Goal: Find specific page/section: Find specific page/section

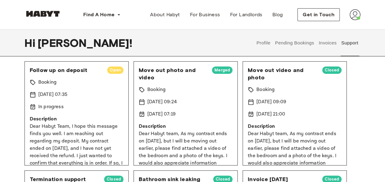
scroll to position [14, 0]
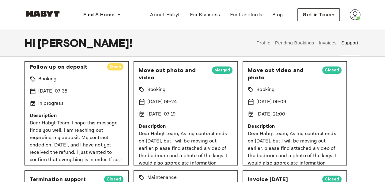
click at [191, 40] on div "Hi Naomi ! Profile Pending Bookings Invoices Support" at bounding box center [193, 42] width 336 height 27
click at [172, 35] on div "Hi Naomi ! Profile Pending Bookings Invoices Support" at bounding box center [193, 42] width 336 height 27
click at [179, 39] on div "Hi Naomi ! Profile Pending Bookings Invoices Support" at bounding box center [193, 42] width 336 height 27
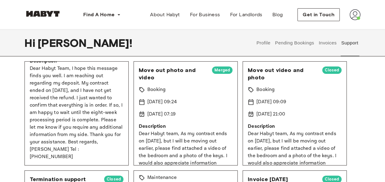
scroll to position [0, 0]
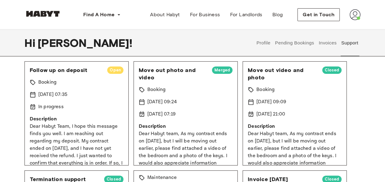
click at [132, 46] on div "Hi Naomi ! Profile Pending Bookings Invoices Support" at bounding box center [193, 42] width 336 height 27
